Goal: Information Seeking & Learning: Learn about a topic

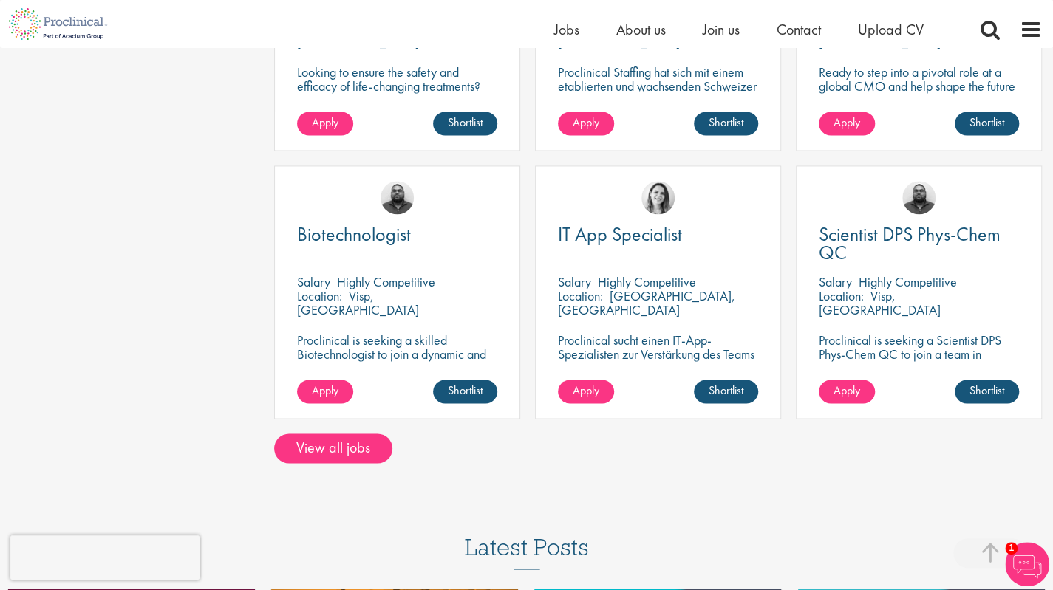
scroll to position [1108, 0]
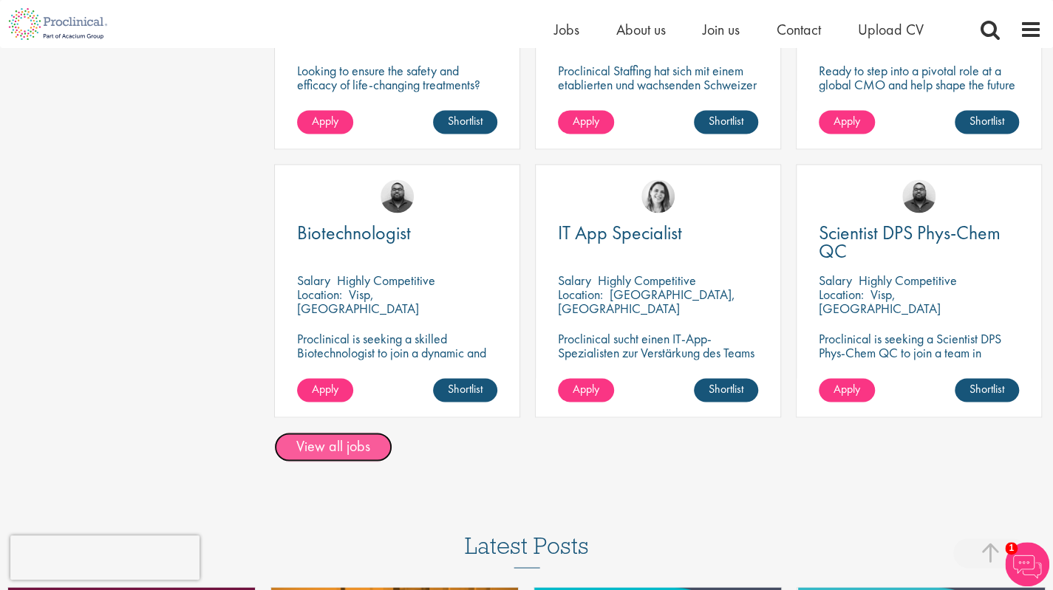
click at [349, 432] on link "View all jobs" at bounding box center [333, 447] width 118 height 30
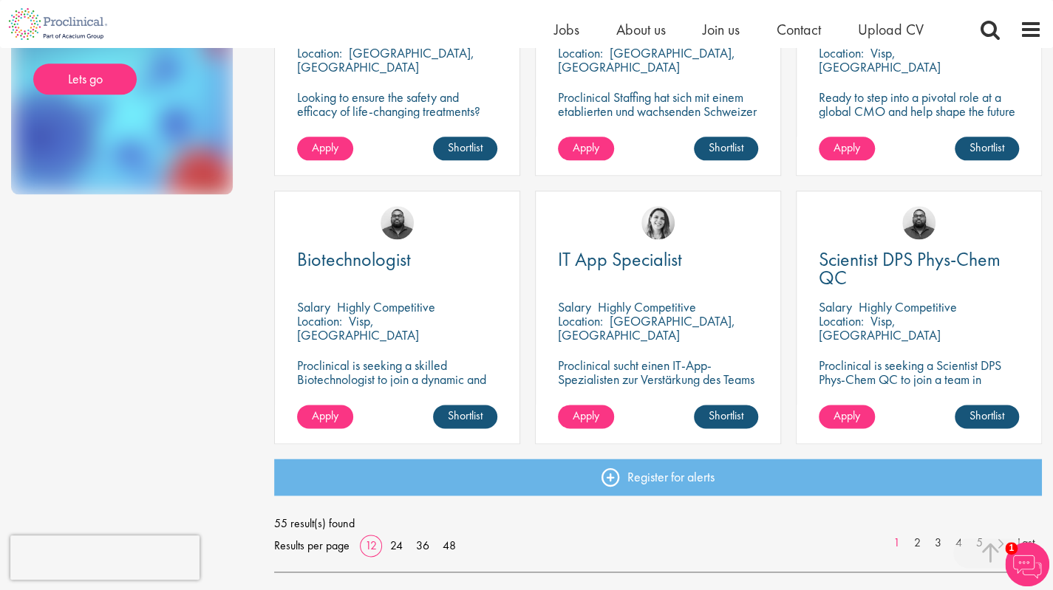
scroll to position [960, 0]
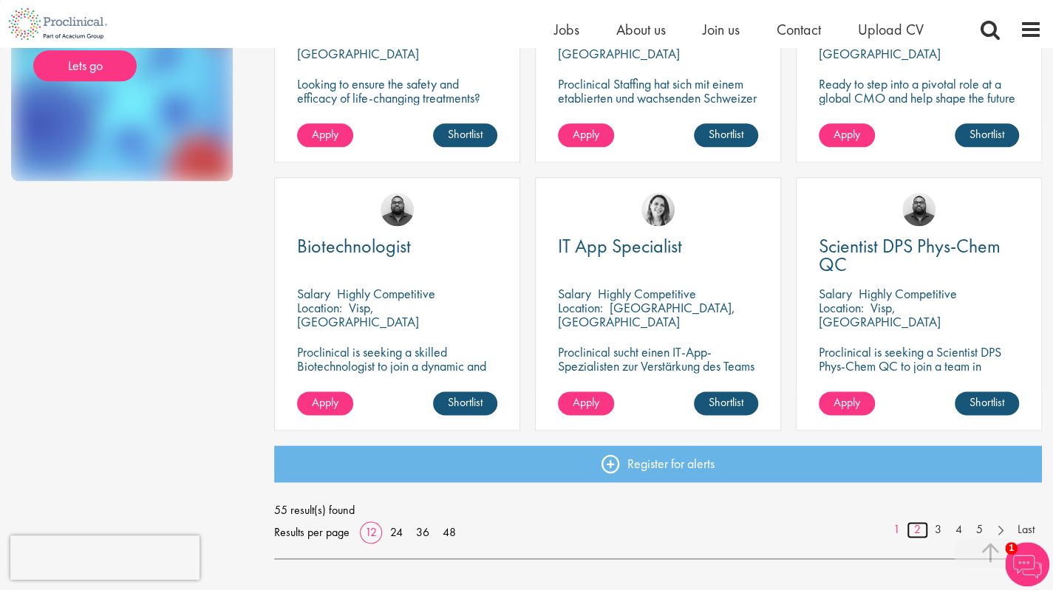
click at [925, 533] on link "2" at bounding box center [916, 530] width 21 height 17
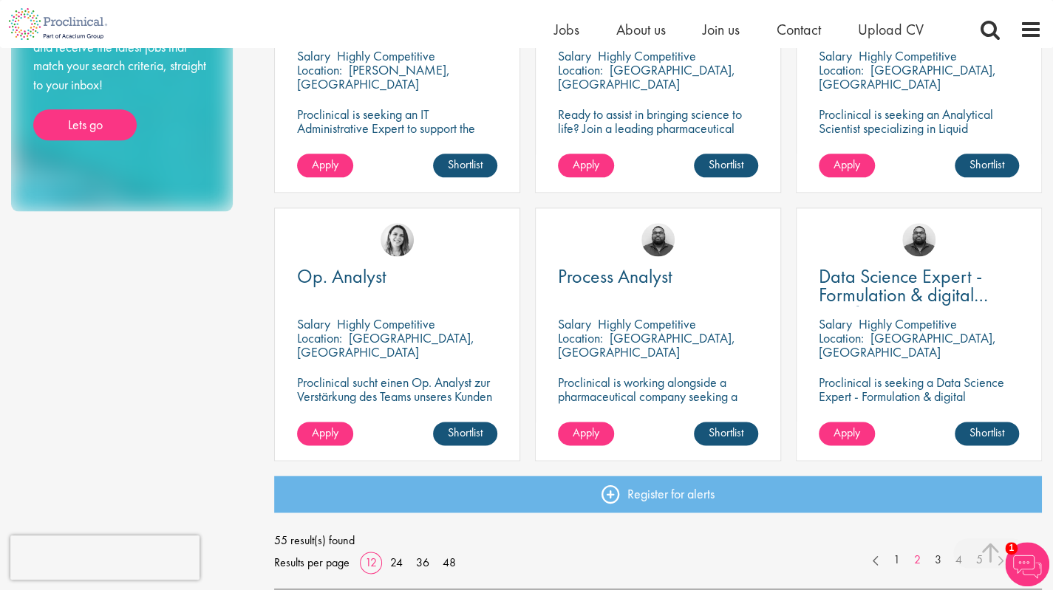
scroll to position [960, 0]
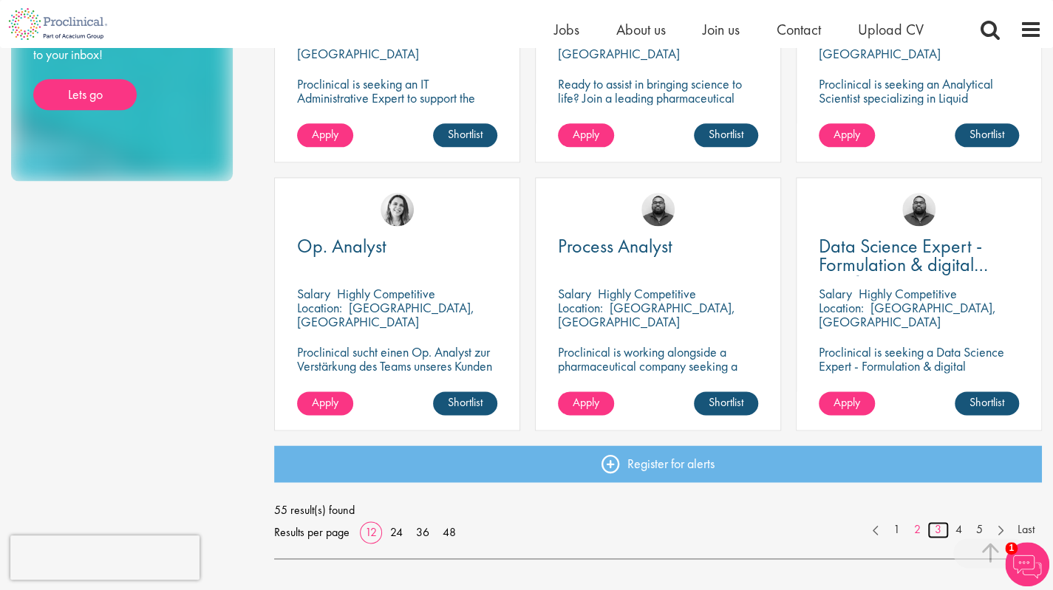
click at [940, 527] on link "3" at bounding box center [937, 530] width 21 height 17
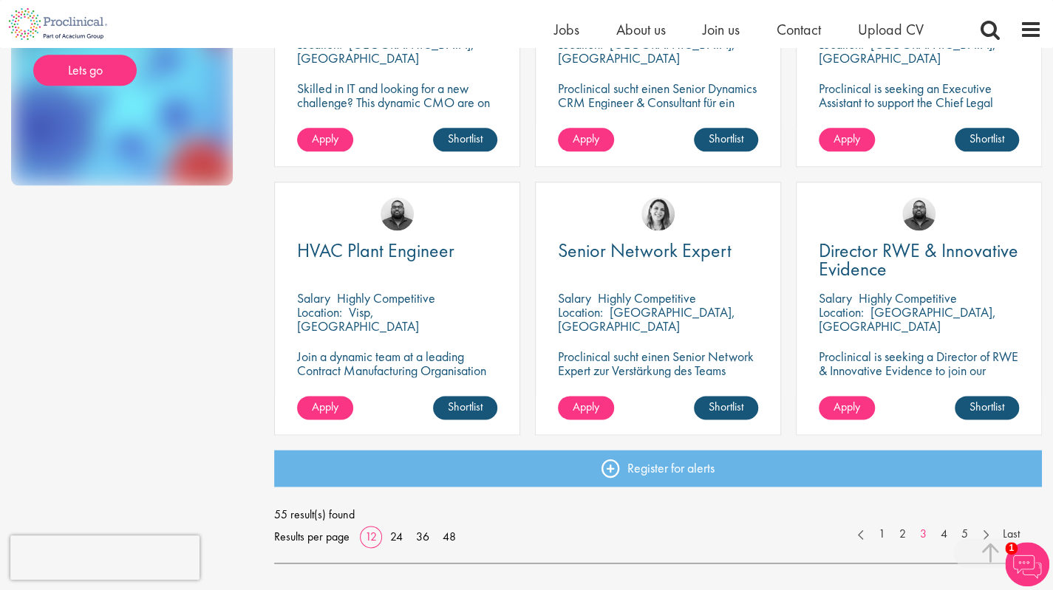
scroll to position [960, 0]
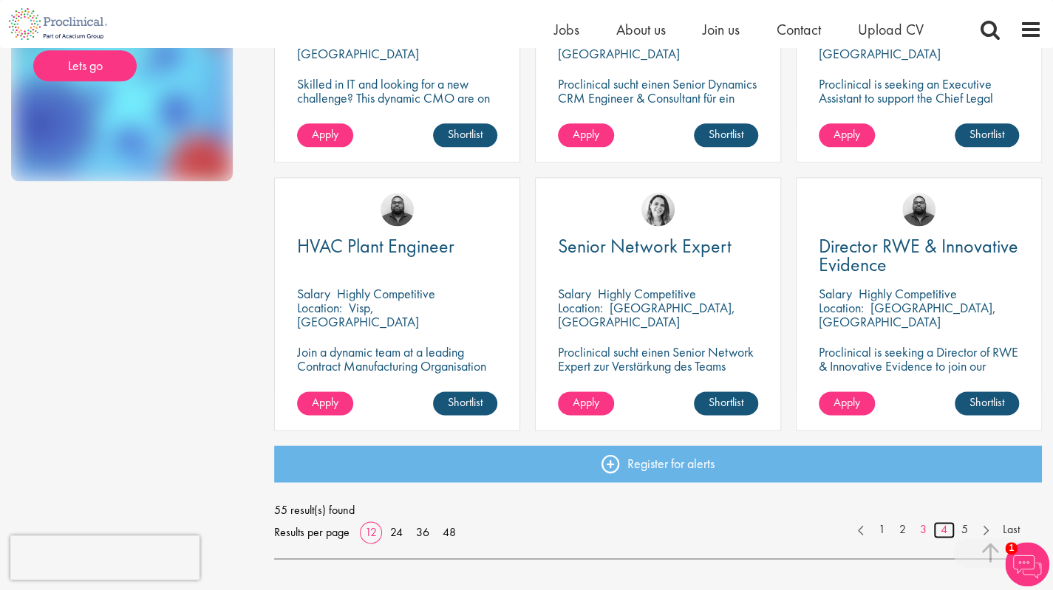
click at [940, 525] on link "4" at bounding box center [943, 530] width 21 height 17
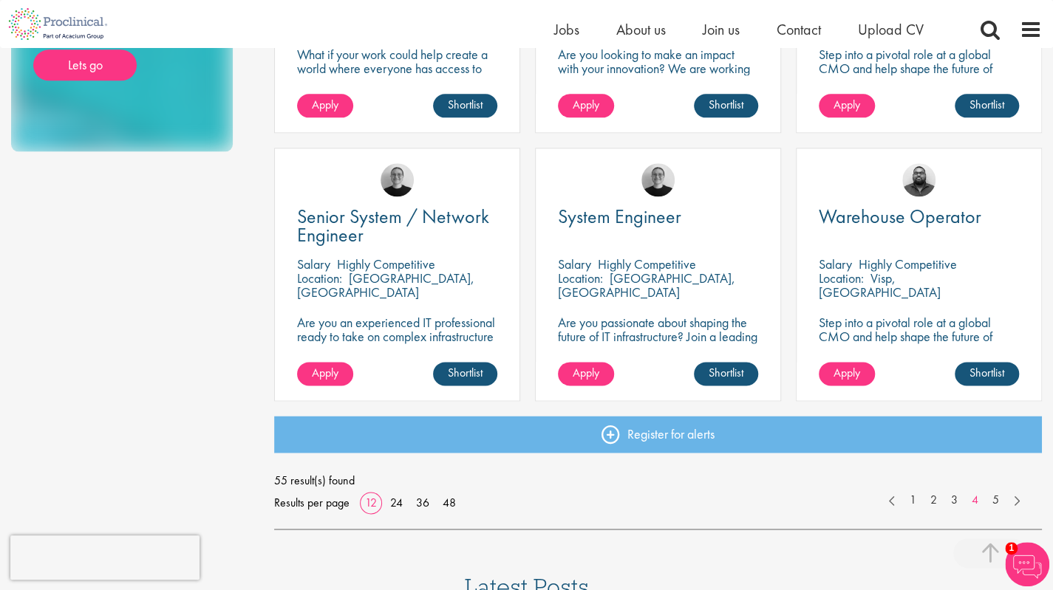
scroll to position [1009, 0]
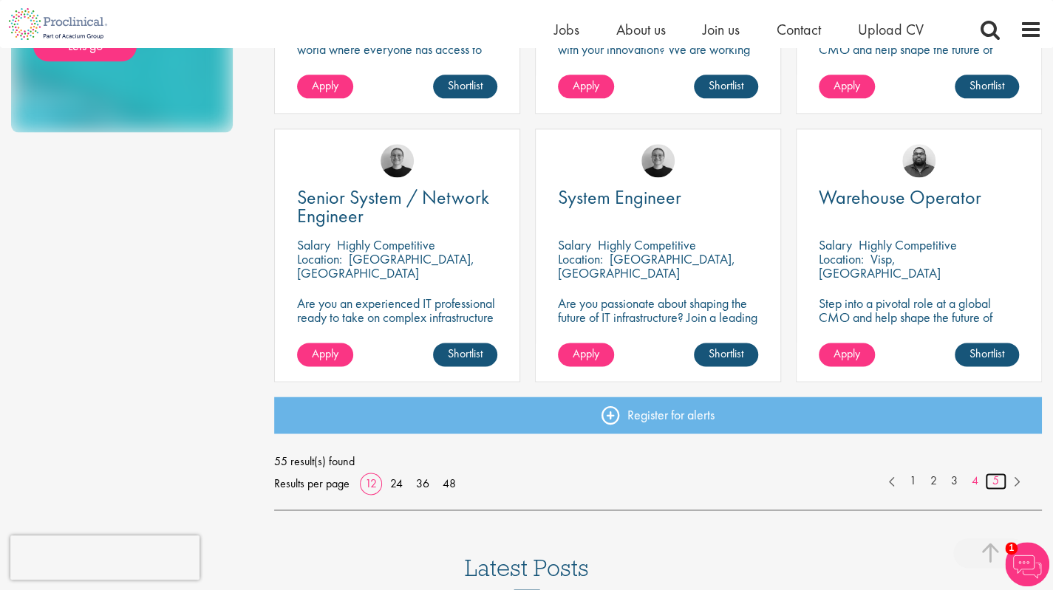
click at [993, 487] on link "5" at bounding box center [995, 481] width 21 height 17
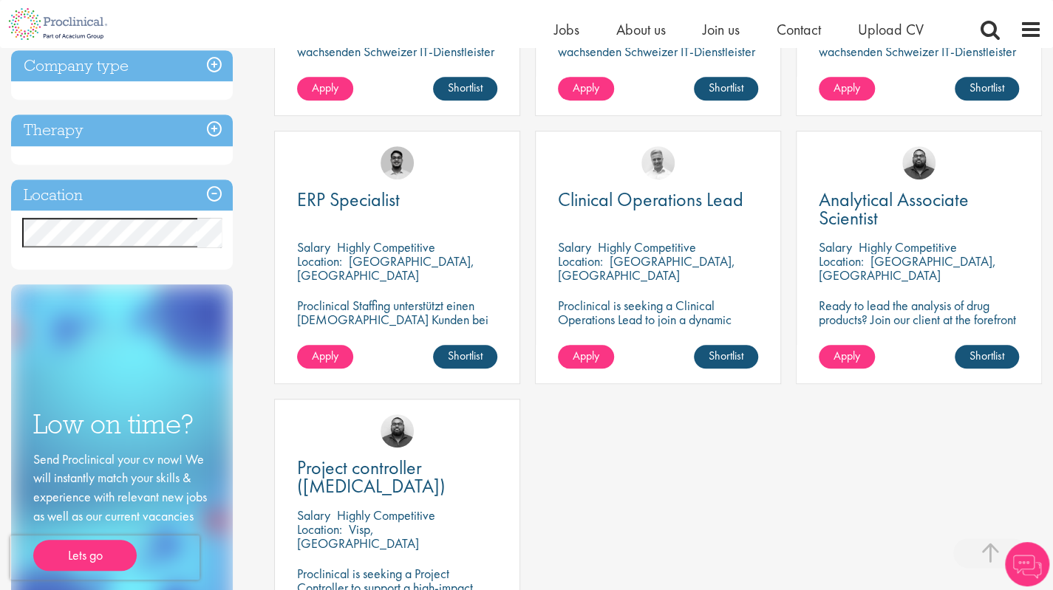
scroll to position [492, 0]
